Goal: Information Seeking & Learning: Compare options

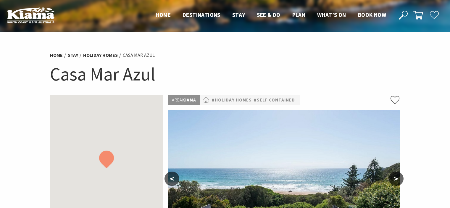
scroll to position [83, 0]
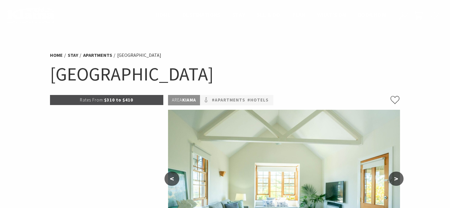
scroll to position [177, 0]
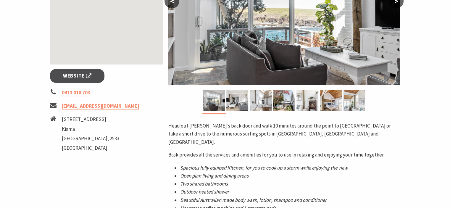
scroll to position [177, 0]
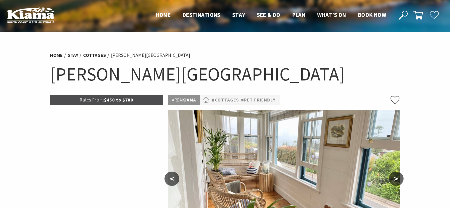
scroll to position [95, 0]
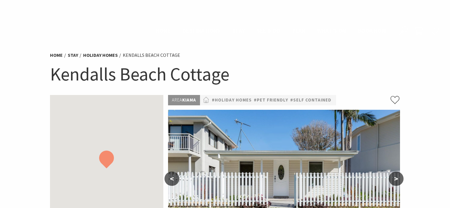
scroll to position [166, 0]
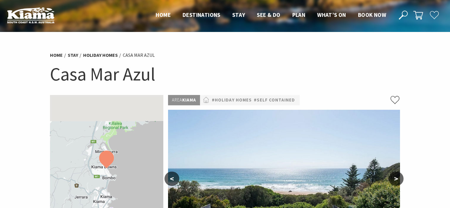
scroll to position [83, 0]
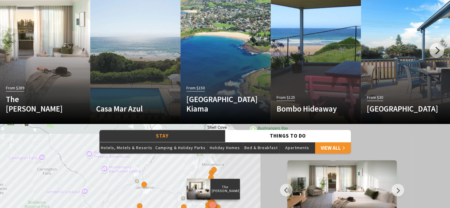
scroll to position [379, 0]
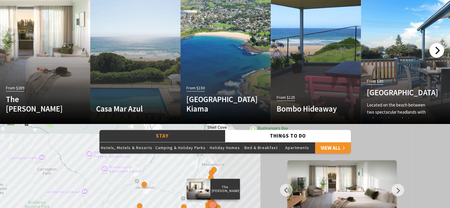
click at [434, 50] on div at bounding box center [436, 50] width 15 height 15
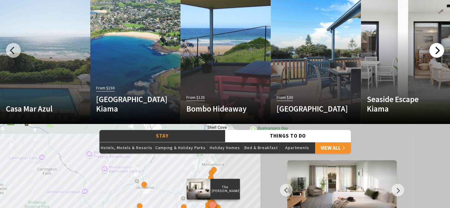
click at [434, 50] on div at bounding box center [436, 50] width 15 height 15
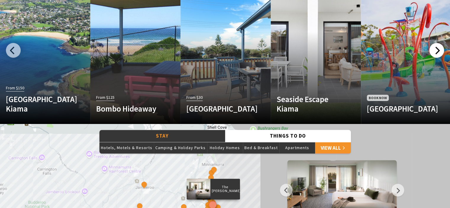
click at [434, 50] on div at bounding box center [436, 50] width 15 height 15
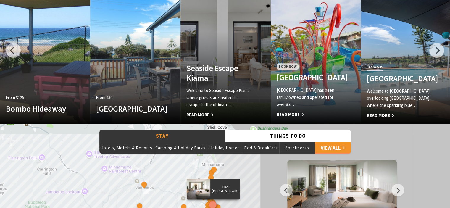
click at [233, 64] on h4 "Seaside Escape Kiama" at bounding box center [218, 72] width 65 height 19
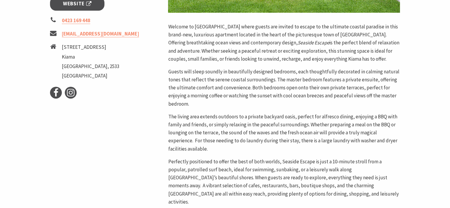
scroll to position [248, 0]
